Goal: Task Accomplishment & Management: Use online tool/utility

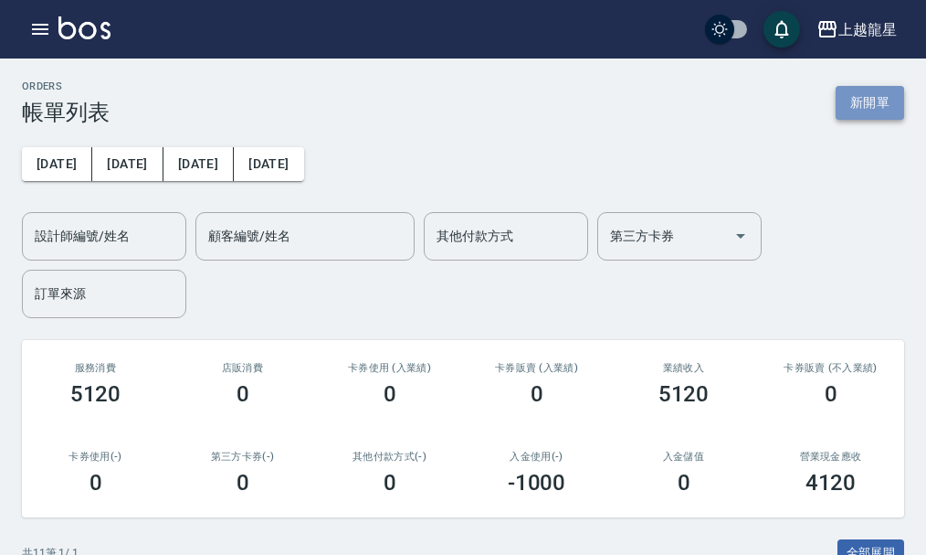
click at [870, 102] on button "新開單" at bounding box center [870, 103] width 69 height 34
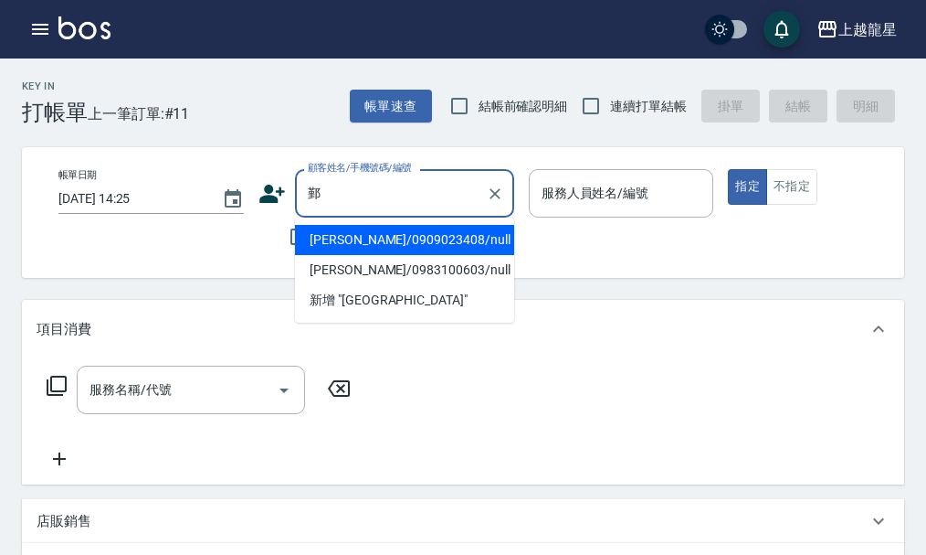
click at [339, 238] on li "[PERSON_NAME]/0909023408/null" at bounding box center [404, 240] width 219 height 30
type input "[PERSON_NAME]/0909023408/null"
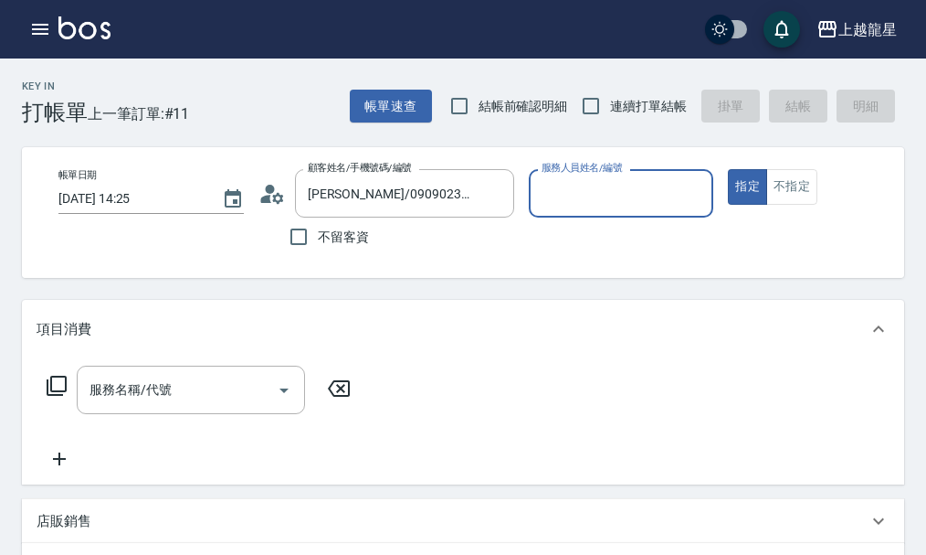
type input "雅君-7"
click at [127, 406] on input "服務名稱/代號" at bounding box center [177, 390] width 185 height 32
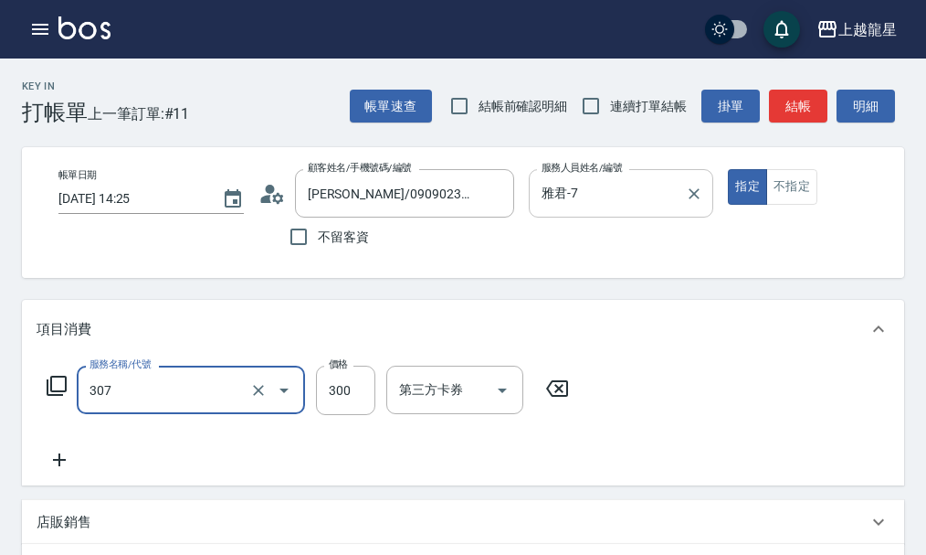
type input "剪髮(高中)(307)"
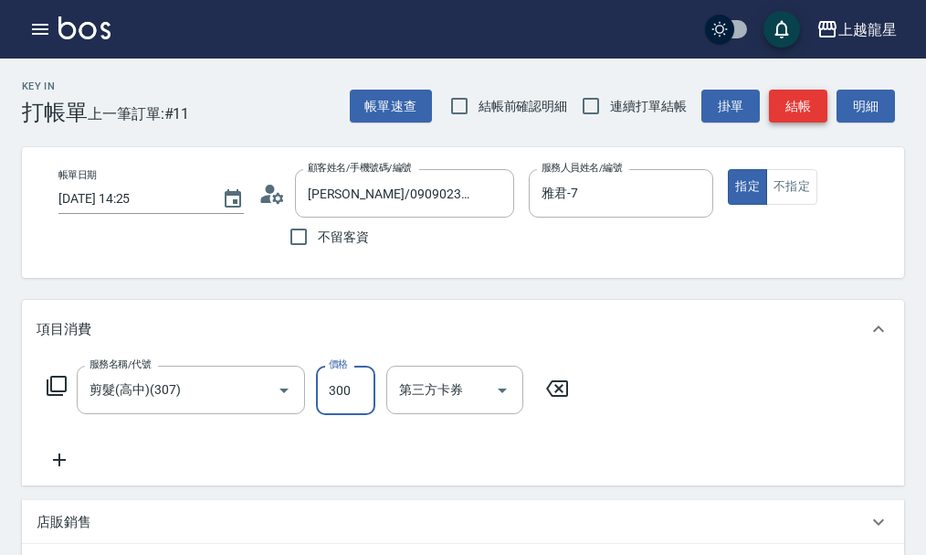
click at [793, 107] on button "結帳" at bounding box center [798, 107] width 58 height 34
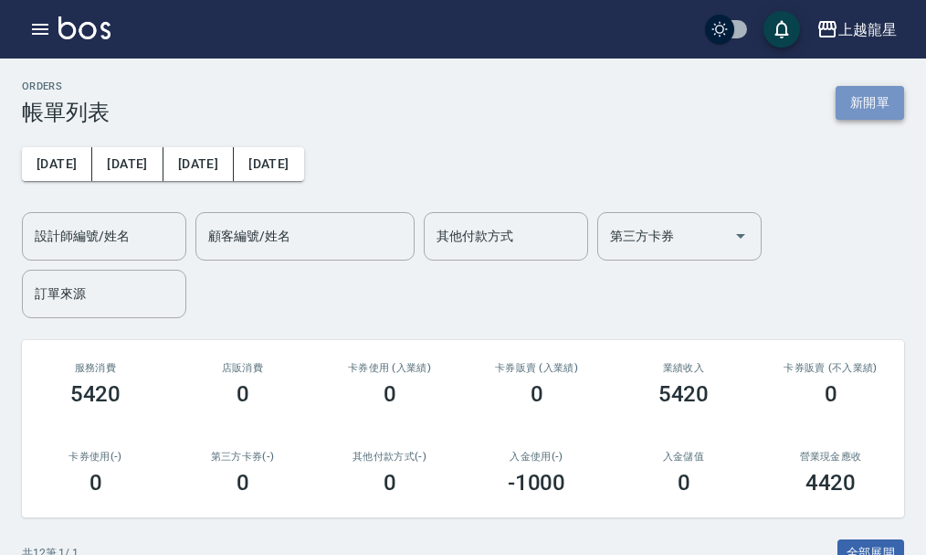
click at [892, 88] on button "新開單" at bounding box center [870, 103] width 69 height 34
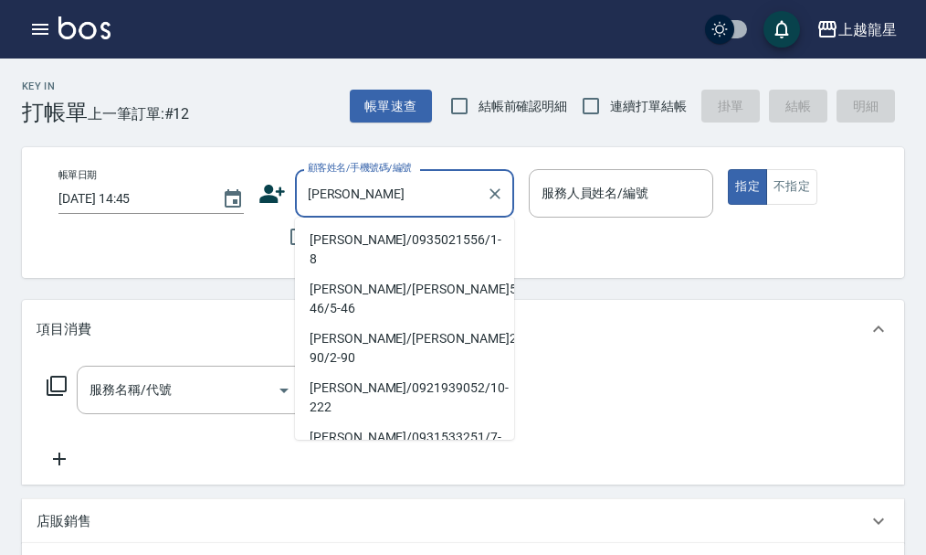
type input "[PERSON_NAME]"
